Goal: Task Accomplishment & Management: Manage account settings

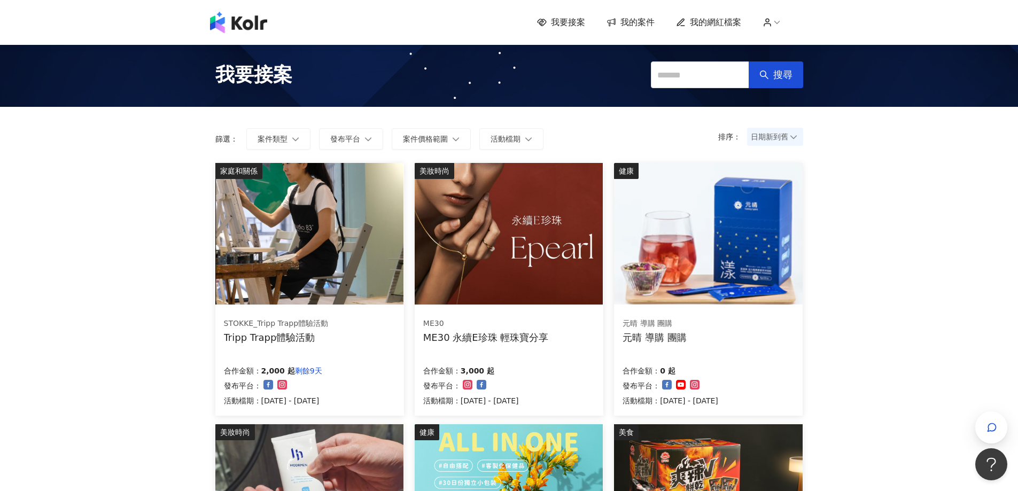
click at [551, 217] on img at bounding box center [509, 234] width 188 height 142
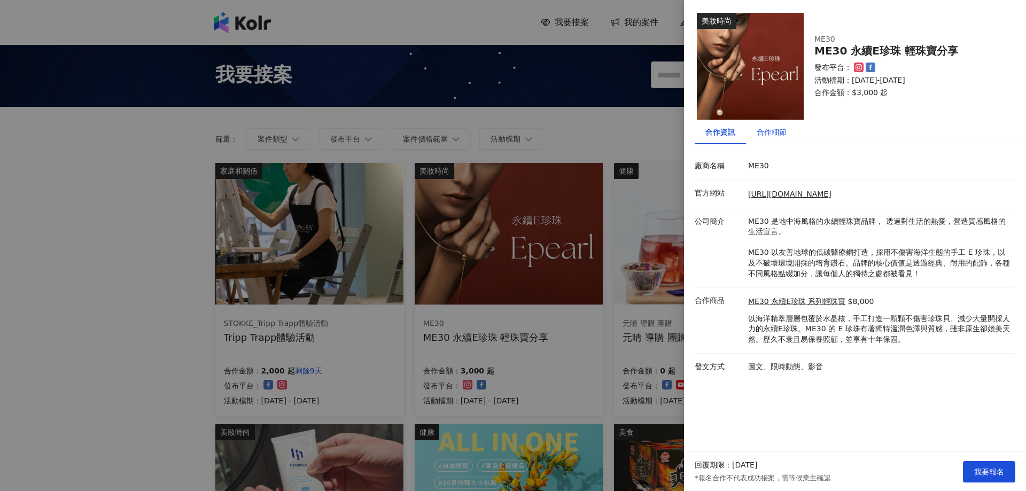
click at [785, 129] on div "合作細節" at bounding box center [771, 132] width 30 height 12
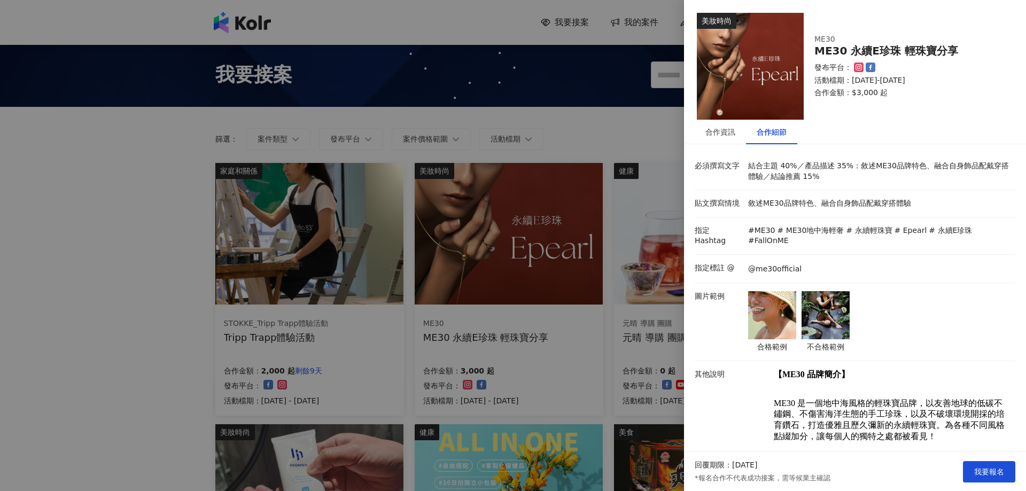
click at [778, 137] on div "合作細節" at bounding box center [771, 132] width 30 height 12
click at [776, 316] on img at bounding box center [772, 315] width 48 height 48
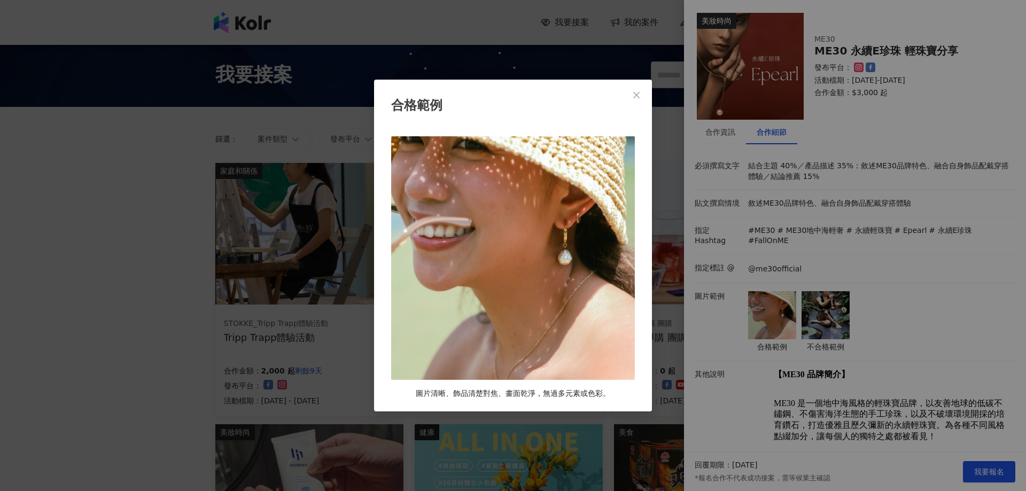
click at [815, 305] on div "合格範例 圖片清晰、飾品清楚對焦、畫面乾淨，無過多元素或色彩。" at bounding box center [513, 245] width 1026 height 491
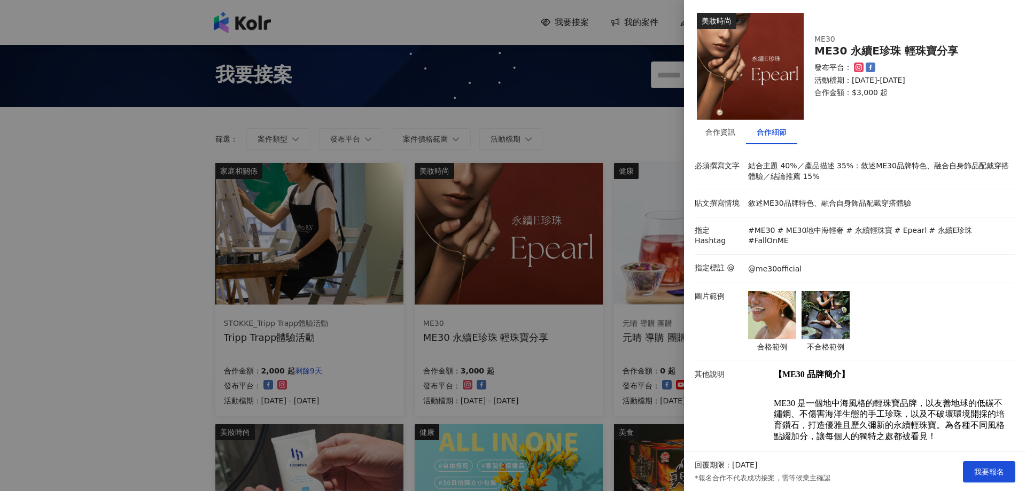
click at [815, 304] on img at bounding box center [825, 315] width 48 height 48
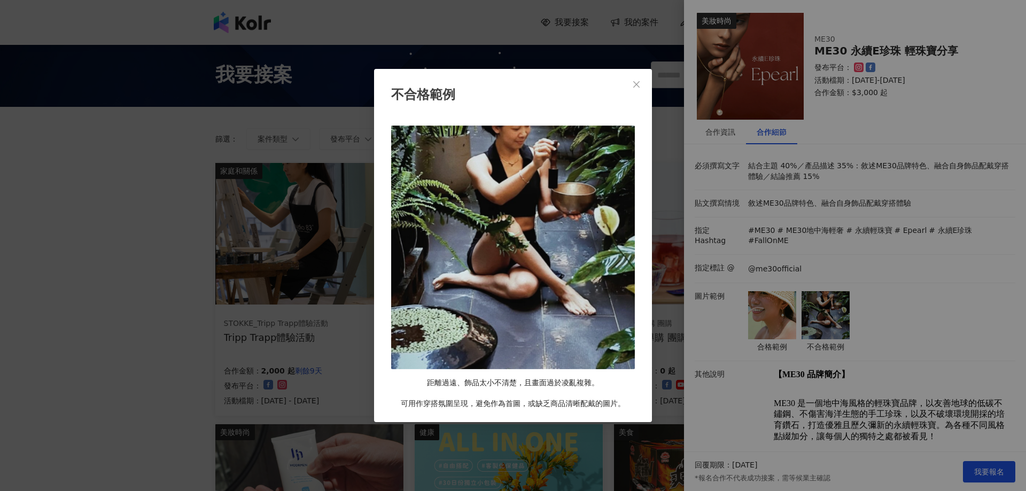
click at [894, 303] on div "不合格範例 距離過遠、飾品太小不清楚，且畫面過於凌亂複雜。 可用作穿搭氛圍呈現，避免作為首圖，或缺乏商品清晰配戴的圖片。" at bounding box center [513, 245] width 1026 height 491
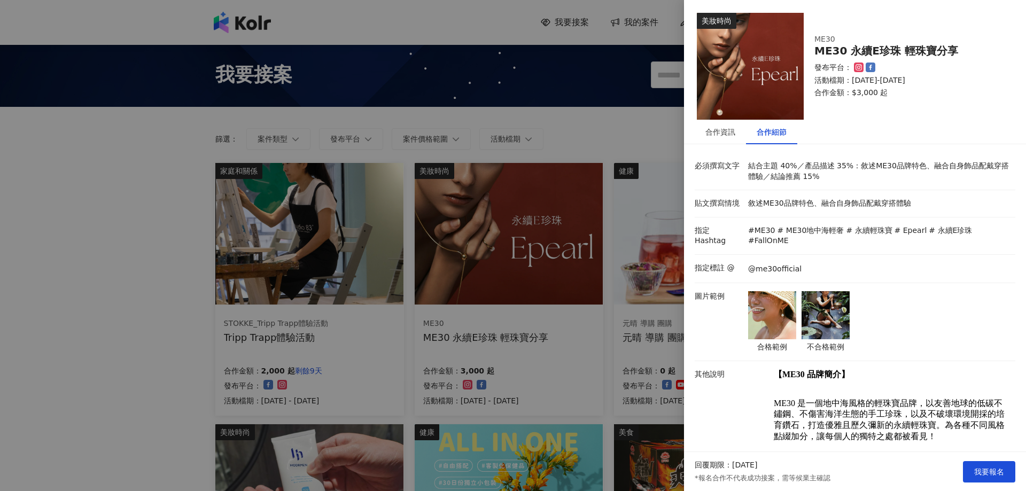
click at [972, 460] on div "回覆期限：[DATE] *報名合作不代表成功接案，需等候業主確認 我要報名" at bounding box center [855, 471] width 342 height 39
click at [982, 467] on span "我要報名" at bounding box center [989, 471] width 30 height 9
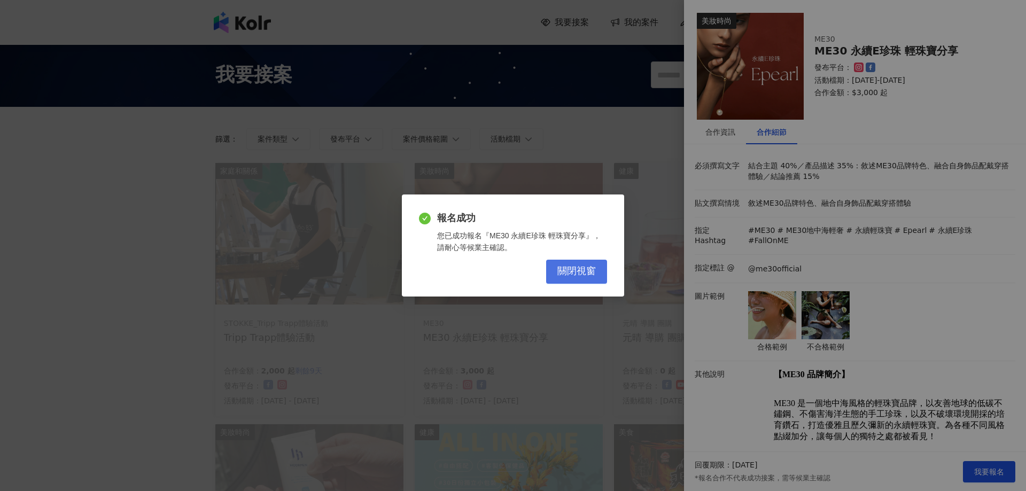
click at [575, 272] on span "關閉視窗" at bounding box center [576, 271] width 38 height 12
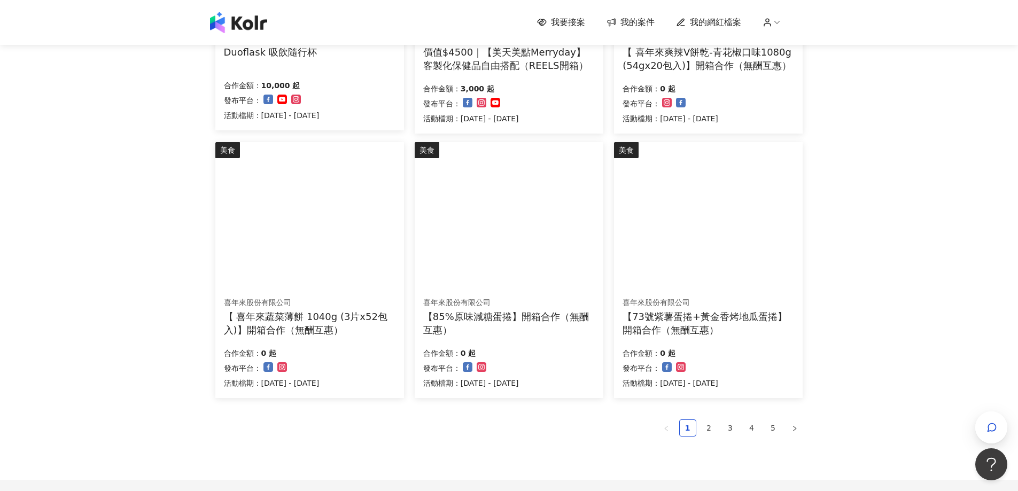
scroll to position [641, 0]
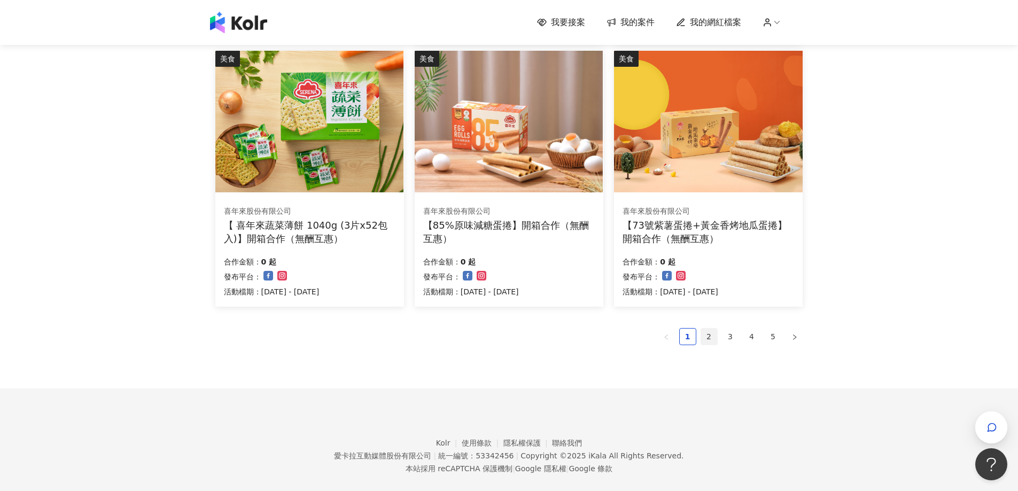
click at [710, 335] on link "2" at bounding box center [709, 337] width 16 height 16
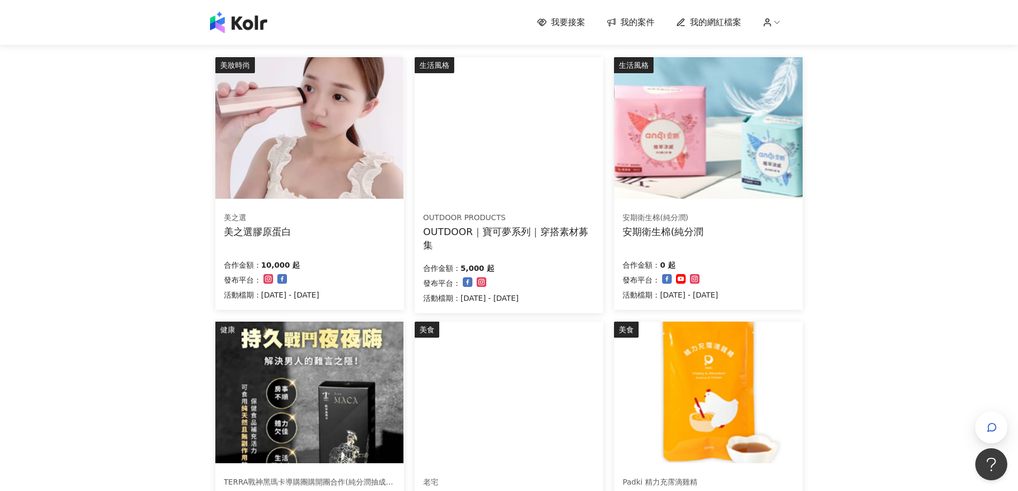
scroll to position [107, 0]
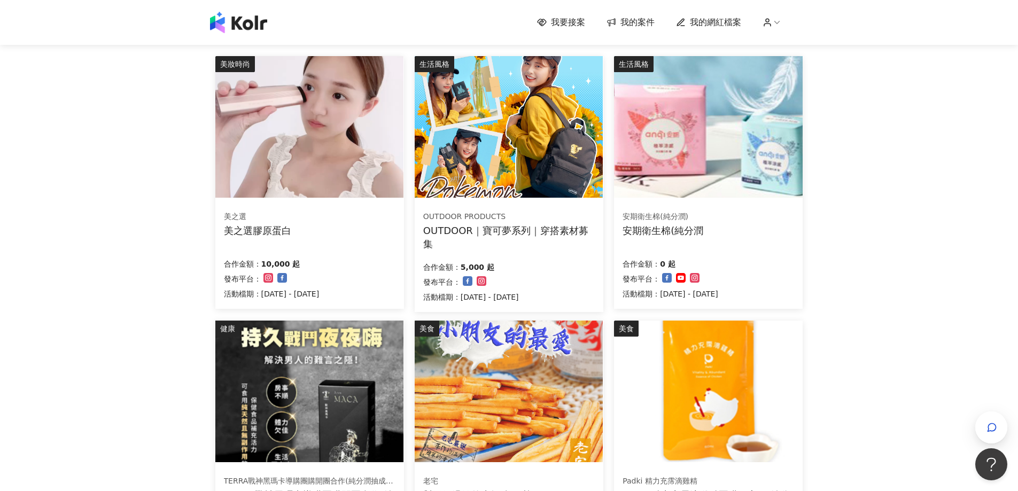
click at [349, 292] on div "合作金額： 10,000 起 發布平台： 活動檔期：[DATE] - [DATE]" at bounding box center [309, 277] width 171 height 45
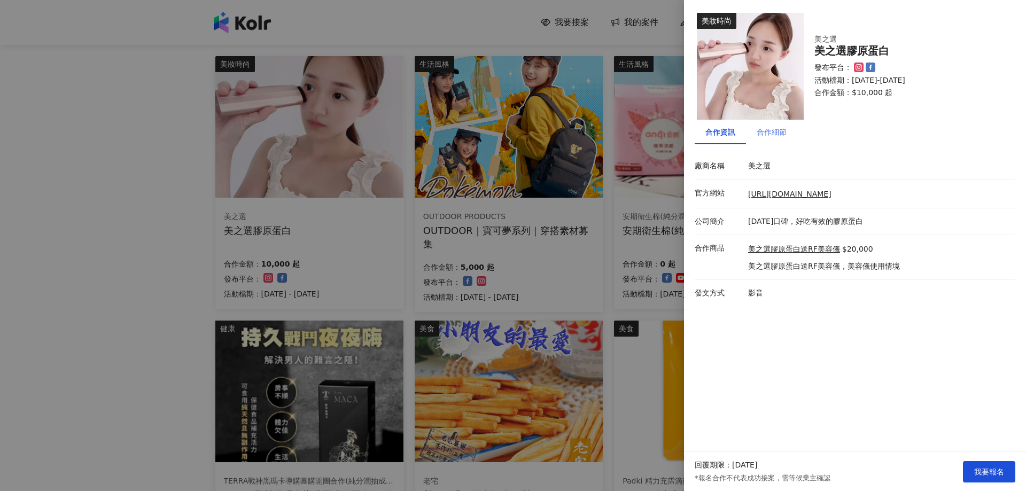
click at [794, 132] on div "合作細節" at bounding box center [771, 132] width 51 height 25
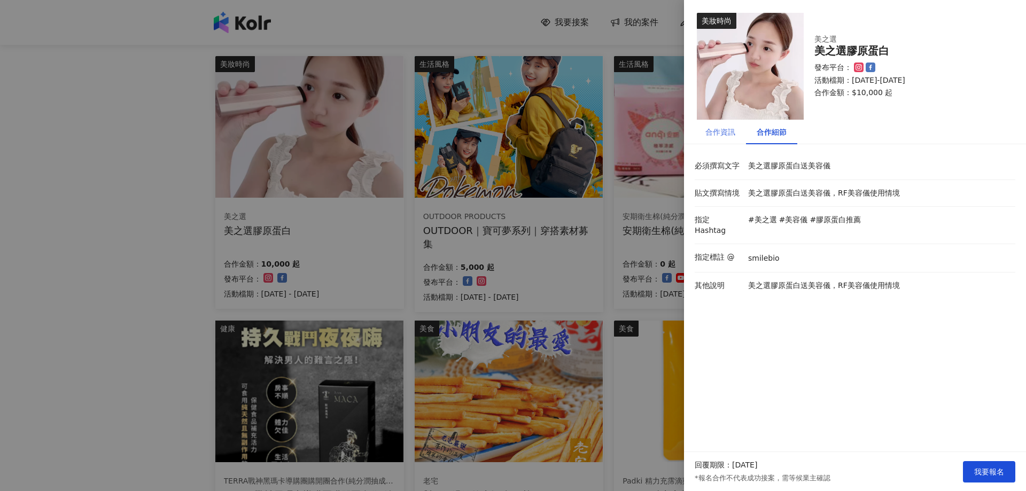
click at [725, 138] on div "合作資訊" at bounding box center [719, 132] width 51 height 25
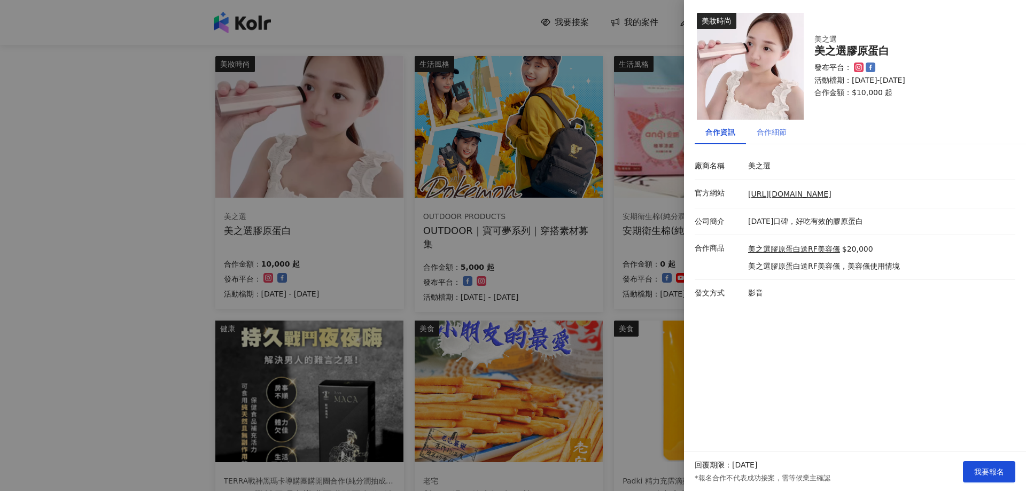
click at [767, 140] on div "合作細節" at bounding box center [771, 132] width 51 height 25
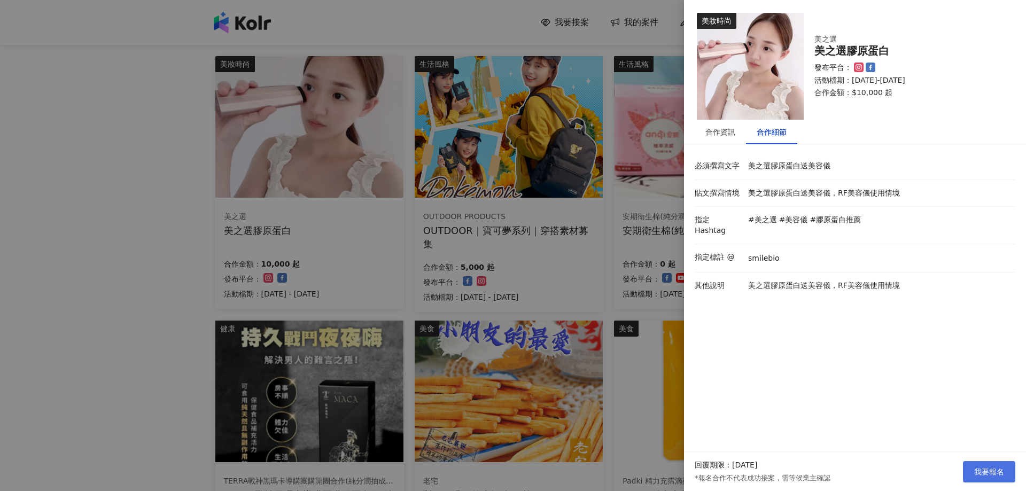
click at [984, 474] on span "我要報名" at bounding box center [989, 471] width 30 height 9
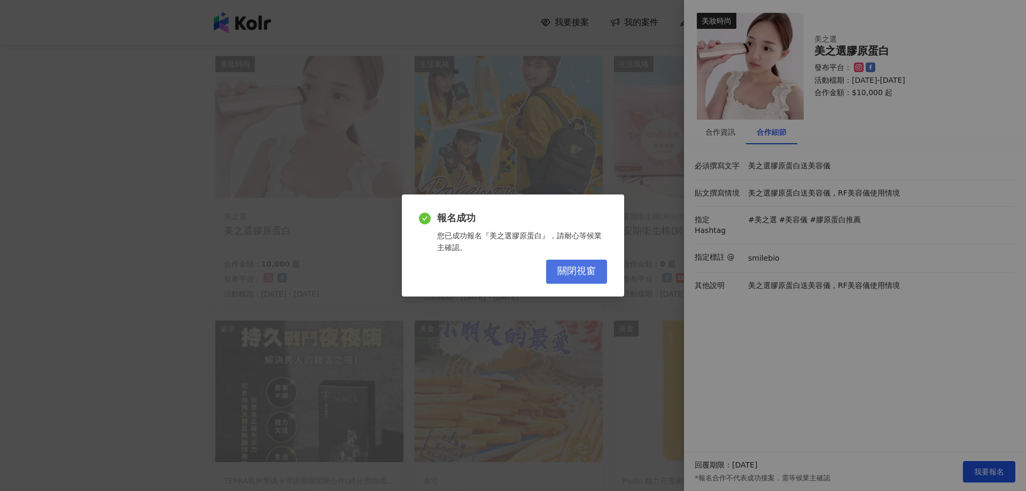
click at [575, 268] on span "關閉視窗" at bounding box center [576, 271] width 38 height 12
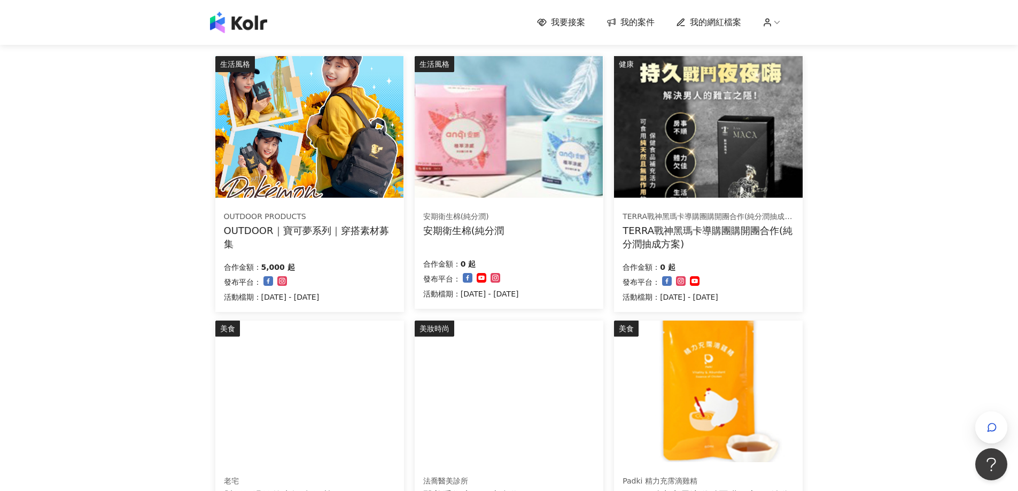
click at [882, 227] on div "我要接案 我的案件 我的網紅檔案 我要接案 搜尋 排序： 日期新到舊 篩選： 案件類型 發布平台 案件價格範圍 活動檔期 清除 套用 生活風格 OUTDOOR…" at bounding box center [509, 467] width 1018 height 1148
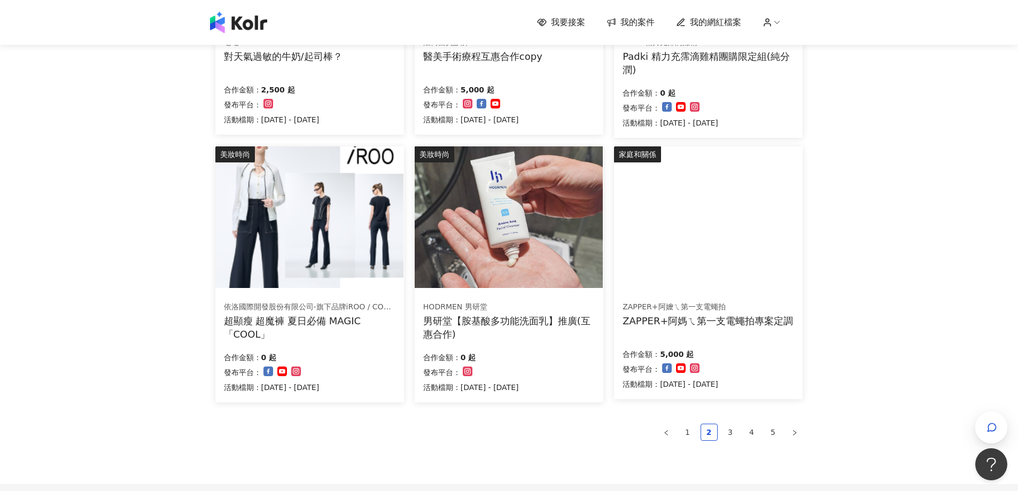
scroll to position [657, 0]
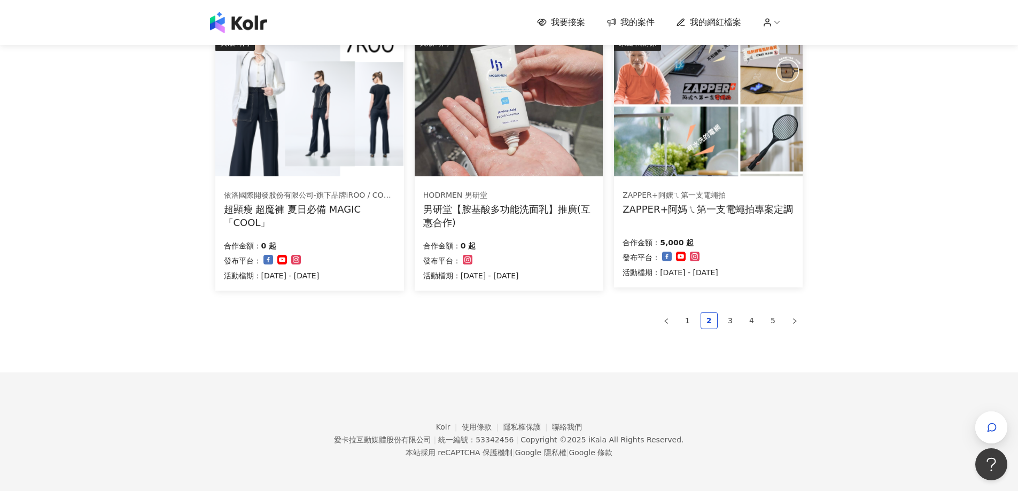
click at [731, 323] on link "3" at bounding box center [730, 321] width 16 height 16
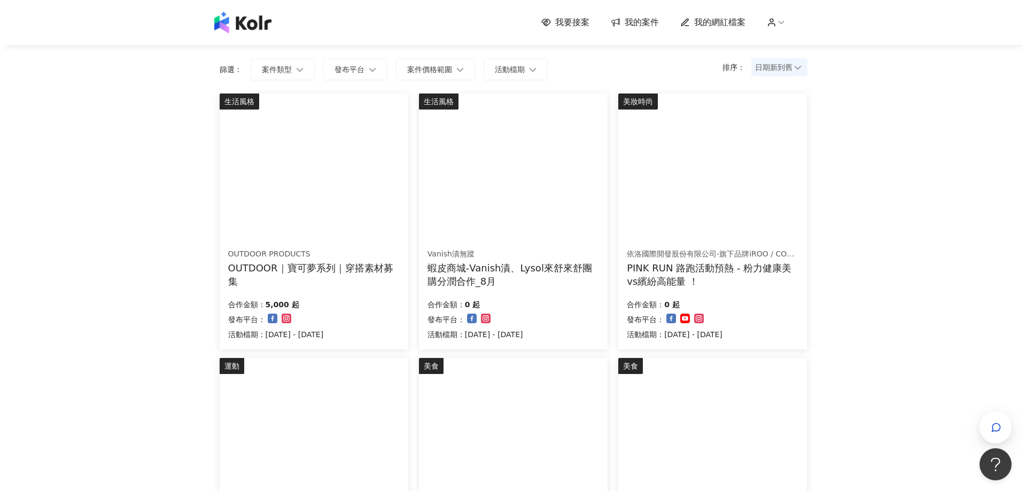
scroll to position [16, 0]
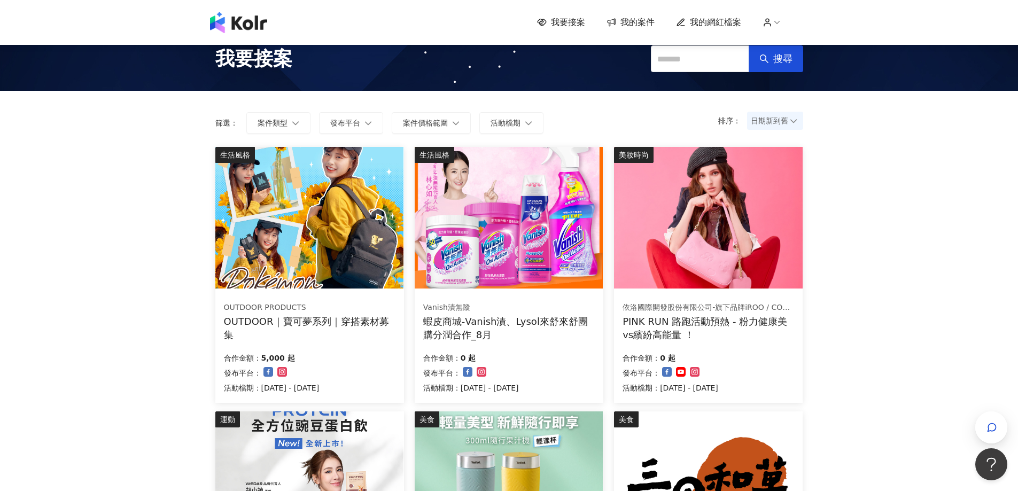
click at [280, 243] on img at bounding box center [309, 218] width 188 height 142
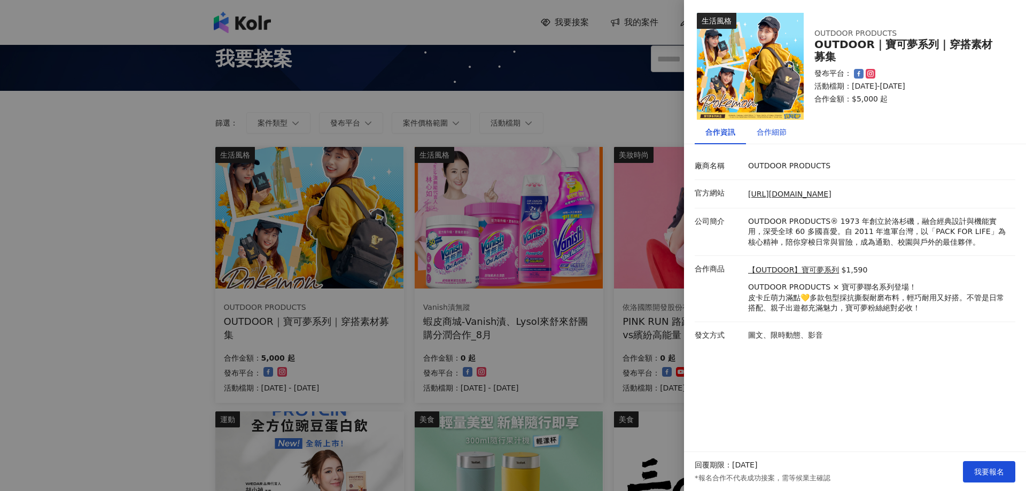
click at [780, 132] on div "合作細節" at bounding box center [771, 132] width 30 height 12
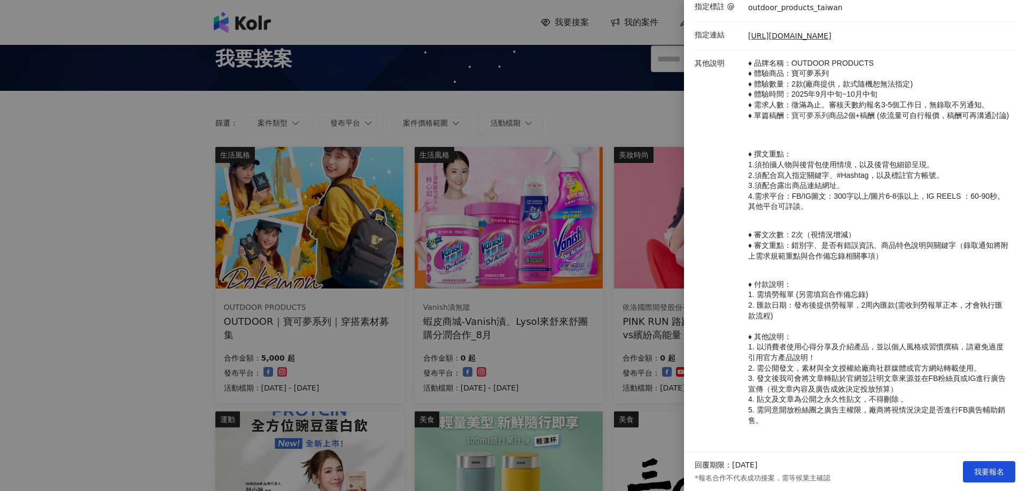
scroll to position [298, 0]
click at [994, 462] on button "我要報名" at bounding box center [989, 471] width 52 height 21
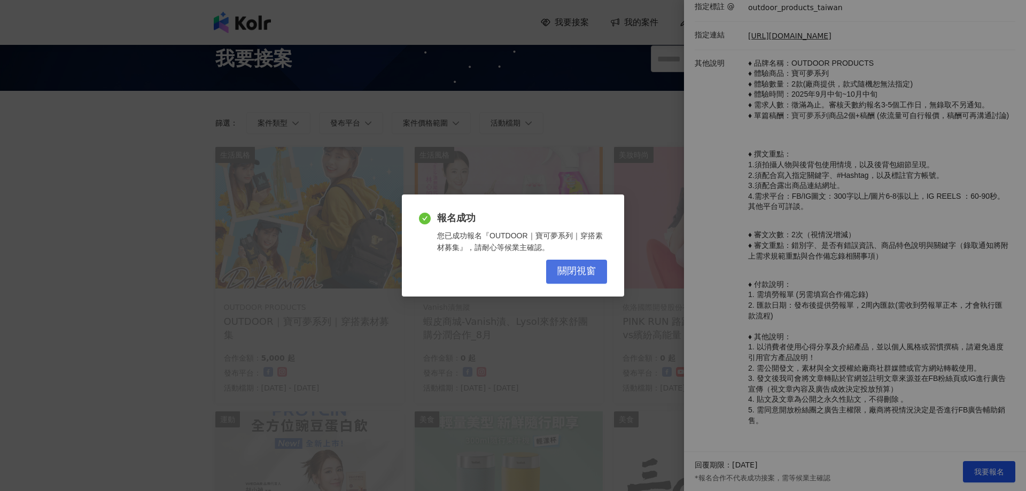
click at [559, 269] on button "關閉視窗" at bounding box center [576, 272] width 61 height 24
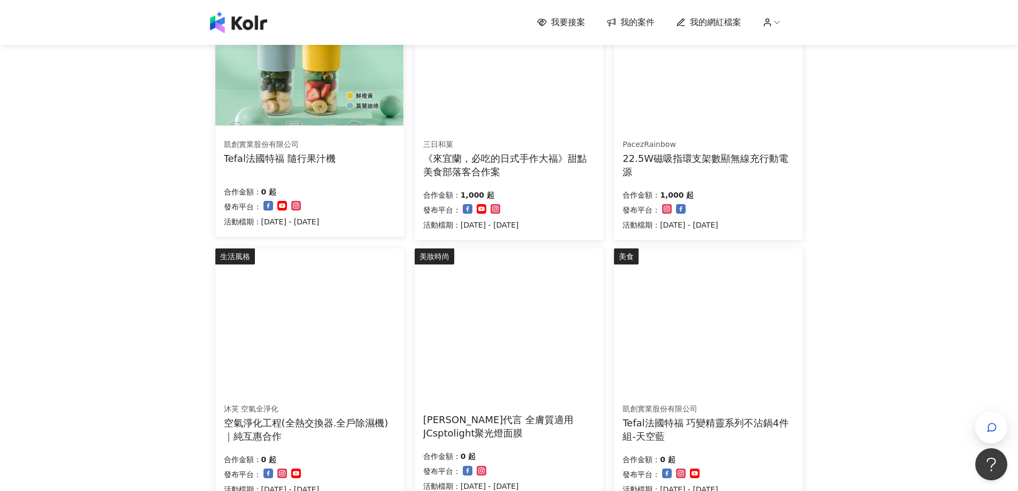
scroll to position [657, 0]
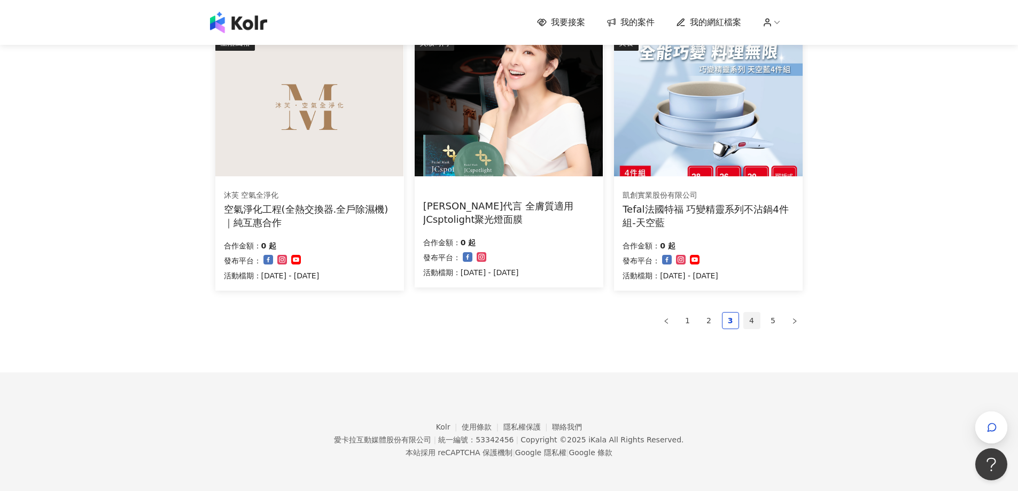
click at [757, 322] on link "4" at bounding box center [752, 321] width 16 height 16
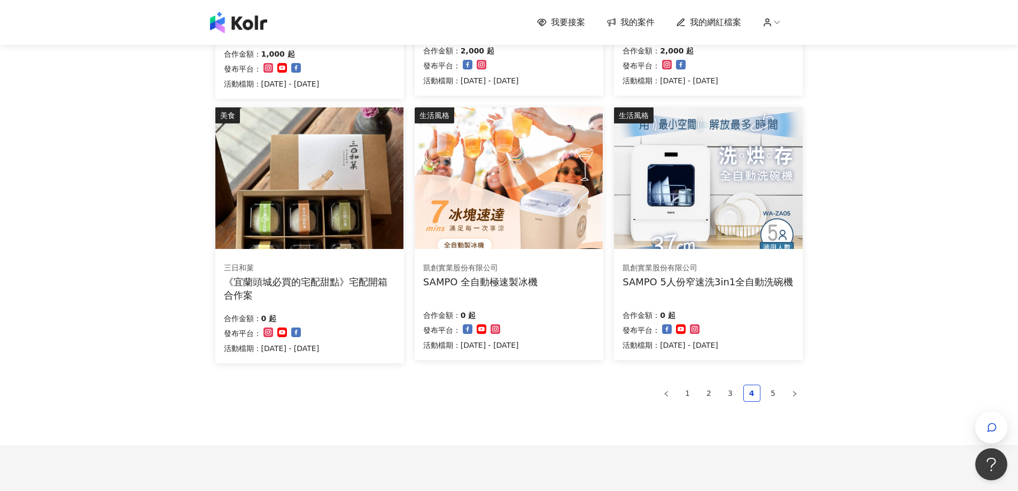
scroll to position [604, 0]
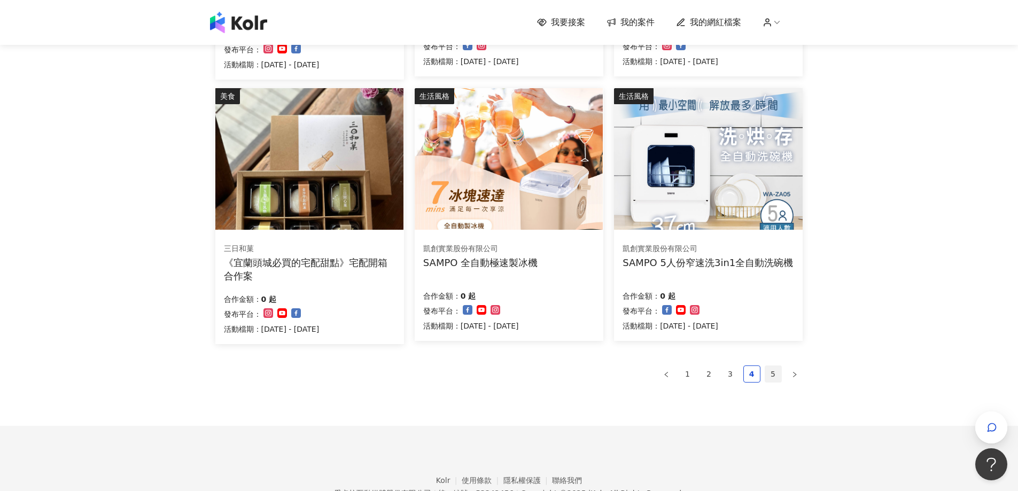
click at [777, 377] on link "5" at bounding box center [773, 374] width 16 height 16
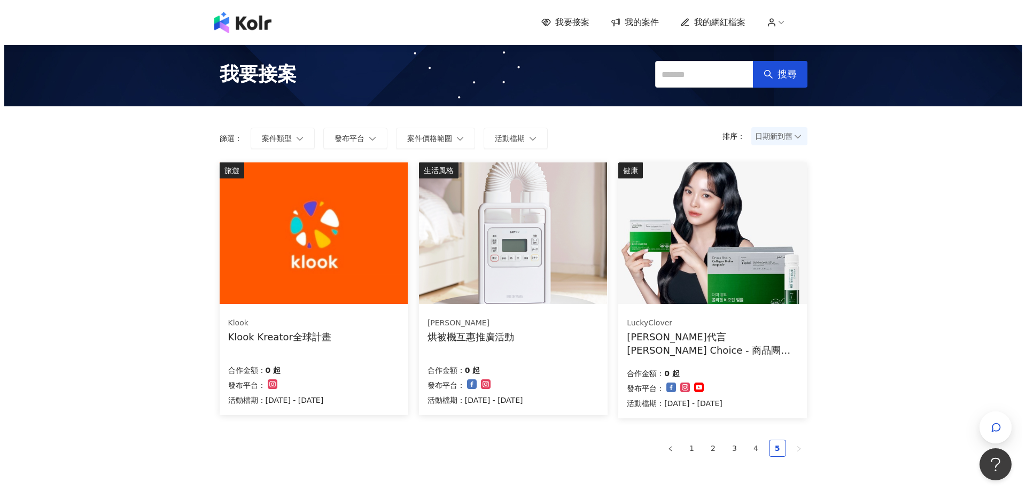
scroll to position [0, 0]
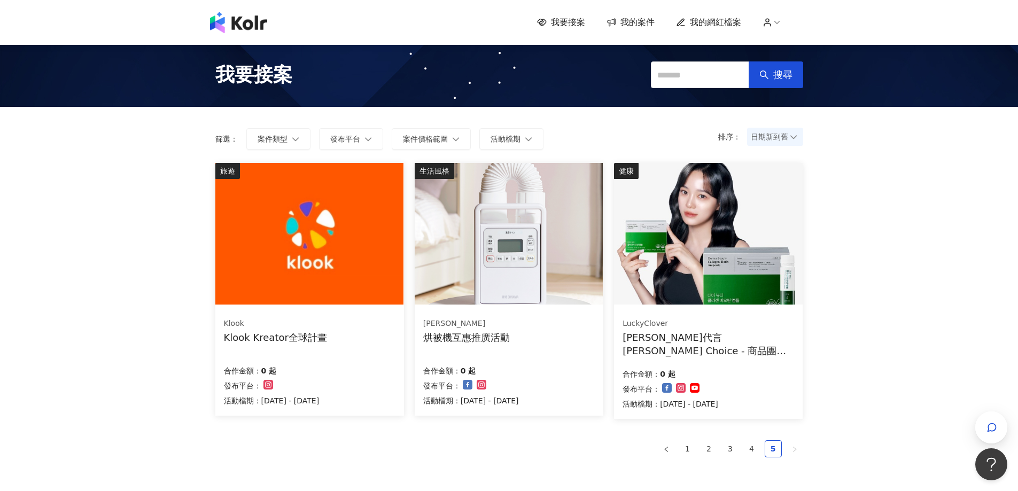
click at [636, 30] on div "我要接案 我的案件 我的網紅檔案" at bounding box center [509, 22] width 609 height 21
click at [637, 27] on span "我的案件" at bounding box center [637, 23] width 34 height 12
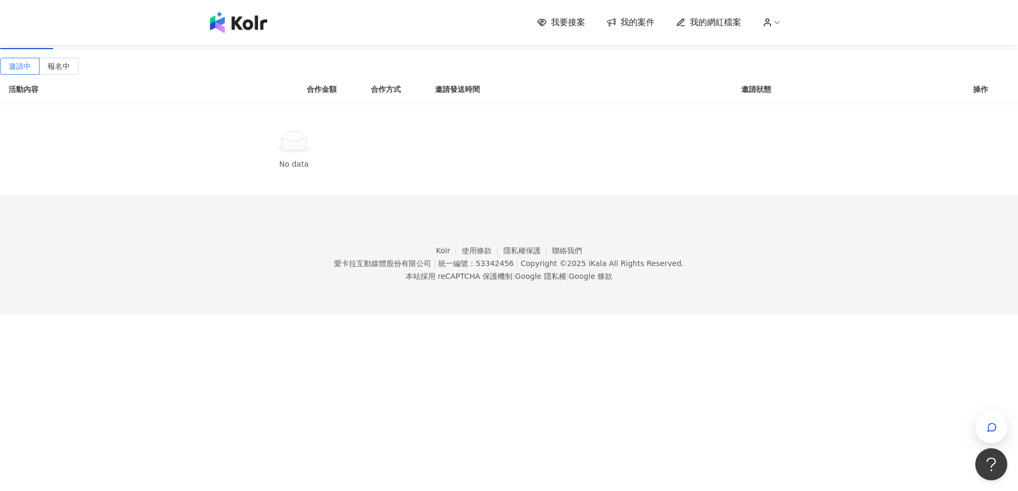
drag, startPoint x: 276, startPoint y: 80, endPoint x: 281, endPoint y: 76, distance: 6.2
click at [109, 49] on div "進行中(2)" at bounding box center [81, 37] width 54 height 25
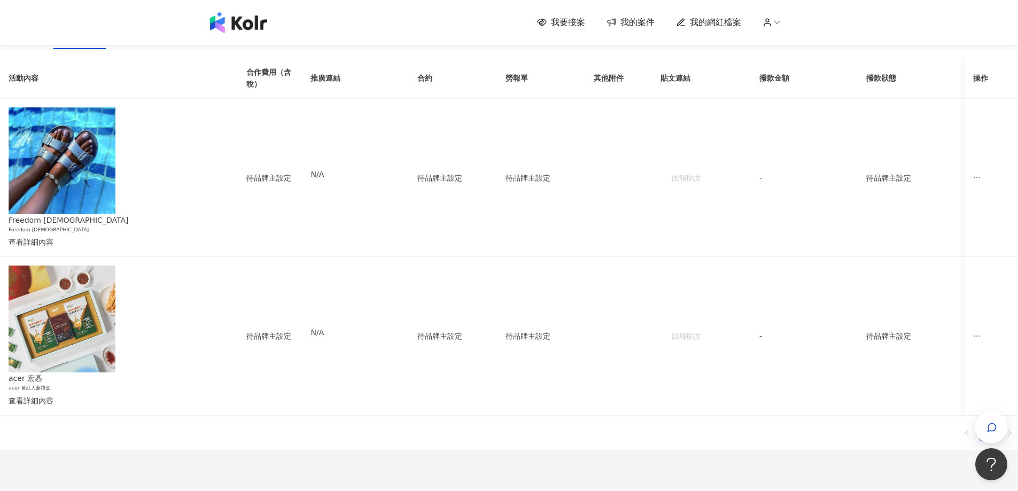
click at [158, 43] on div "已結束(68)" at bounding box center [139, 37] width 38 height 12
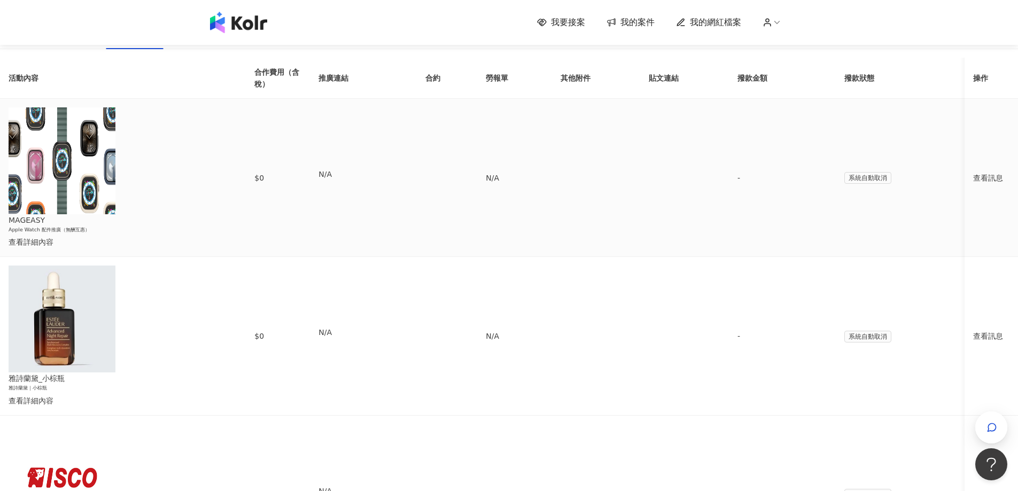
click at [964, 185] on td "查看訊息" at bounding box center [990, 178] width 53 height 158
click at [973, 180] on div "查看訊息" at bounding box center [991, 178] width 36 height 12
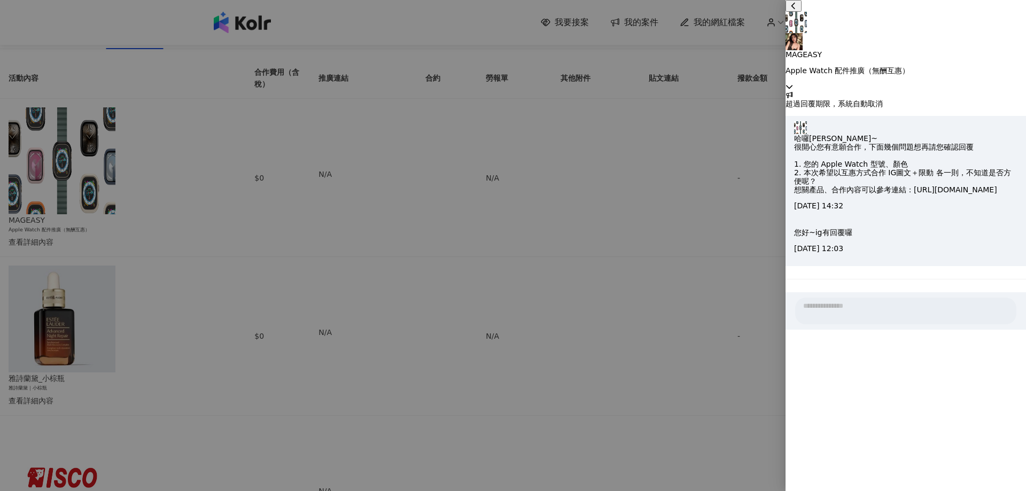
click at [714, 214] on div at bounding box center [513, 245] width 1026 height 491
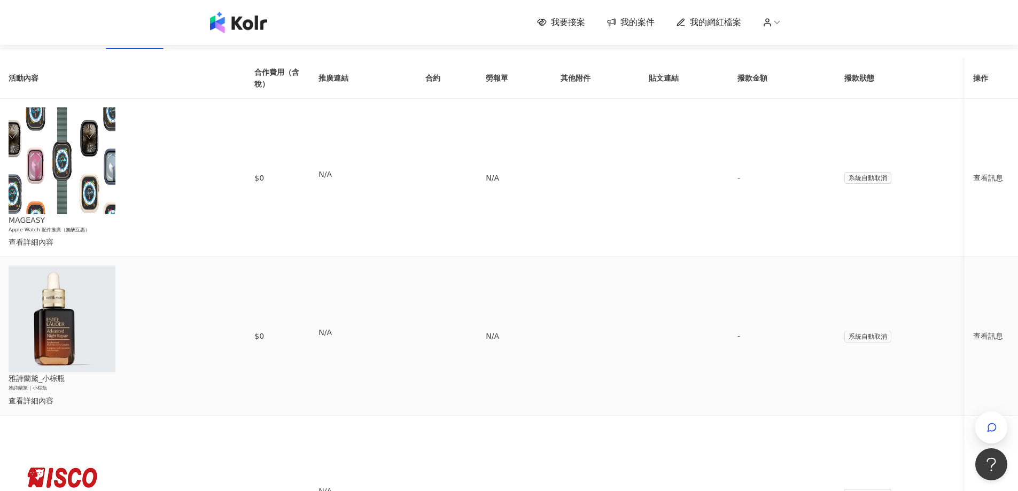
click at [964, 278] on td "查看訊息" at bounding box center [990, 336] width 53 height 158
click at [964, 272] on td "查看訊息" at bounding box center [990, 336] width 53 height 158
click at [973, 330] on div "查看訊息" at bounding box center [991, 336] width 36 height 12
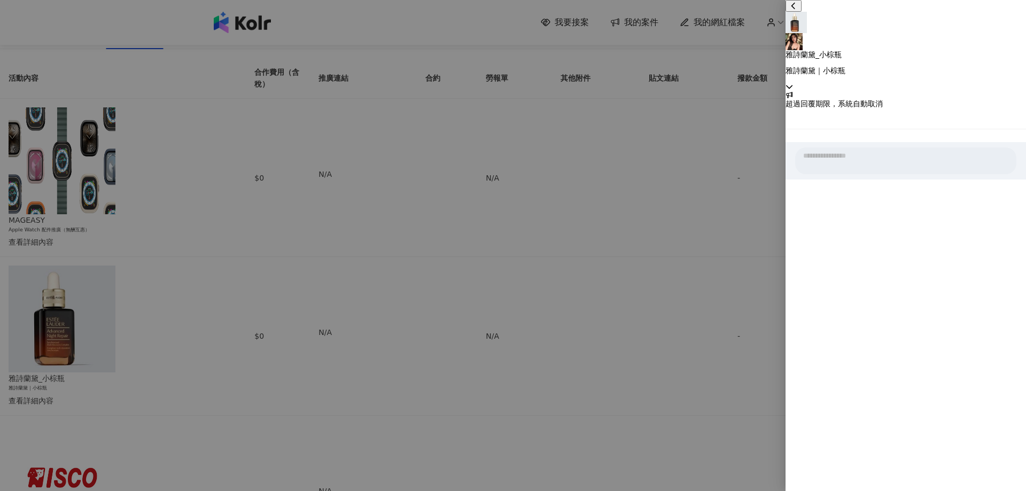
click at [766, 263] on div at bounding box center [513, 245] width 1026 height 491
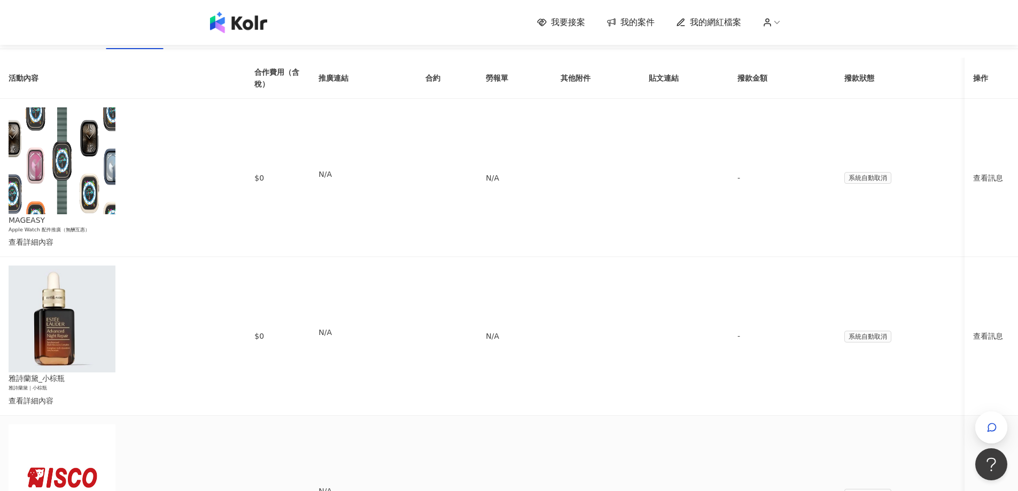
click at [964, 416] on td "查看訊息" at bounding box center [990, 495] width 53 height 158
click at [973, 489] on div "查看訊息" at bounding box center [991, 495] width 36 height 12
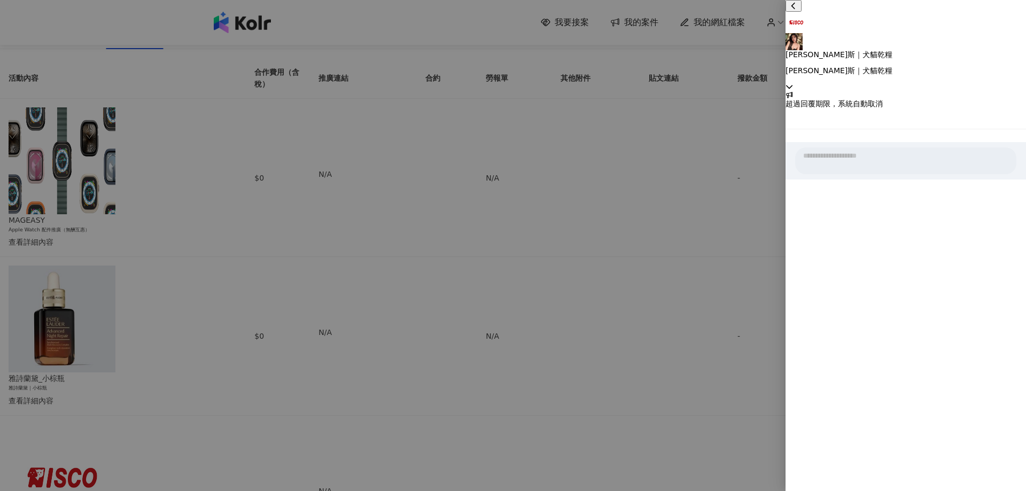
click at [766, 346] on div at bounding box center [513, 245] width 1026 height 491
